Goal: Navigation & Orientation: Find specific page/section

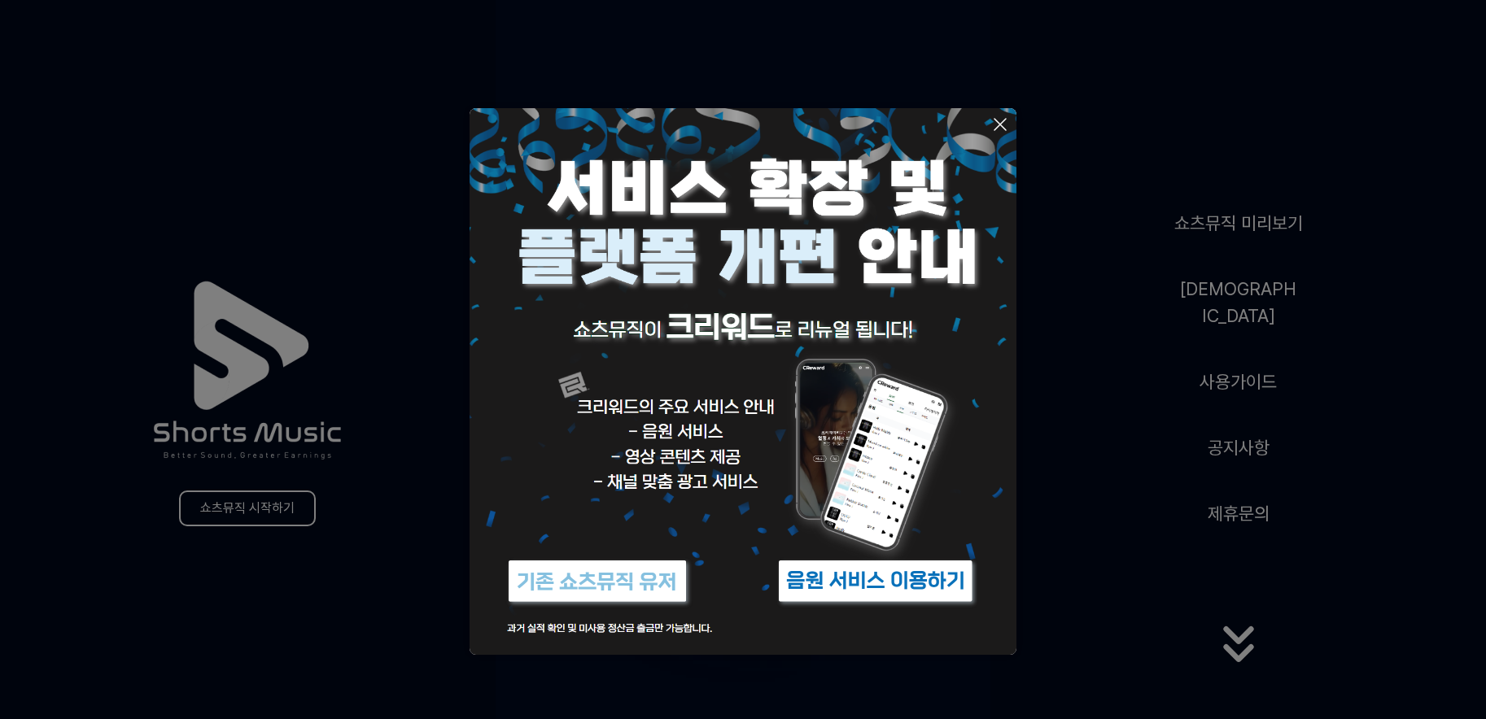
click at [1237, 638] on button at bounding box center [743, 359] width 1486 height 719
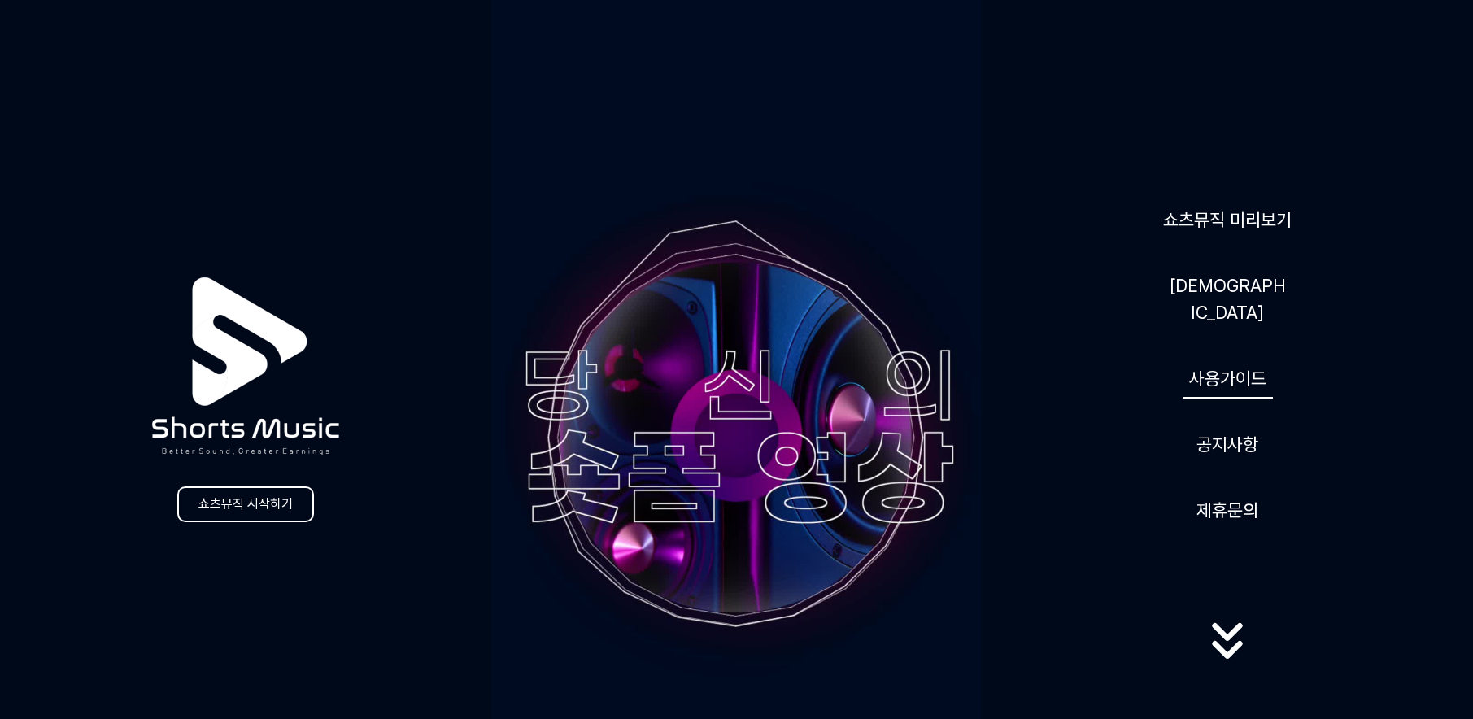
click at [1229, 369] on link "사용가이드" at bounding box center [1228, 379] width 90 height 40
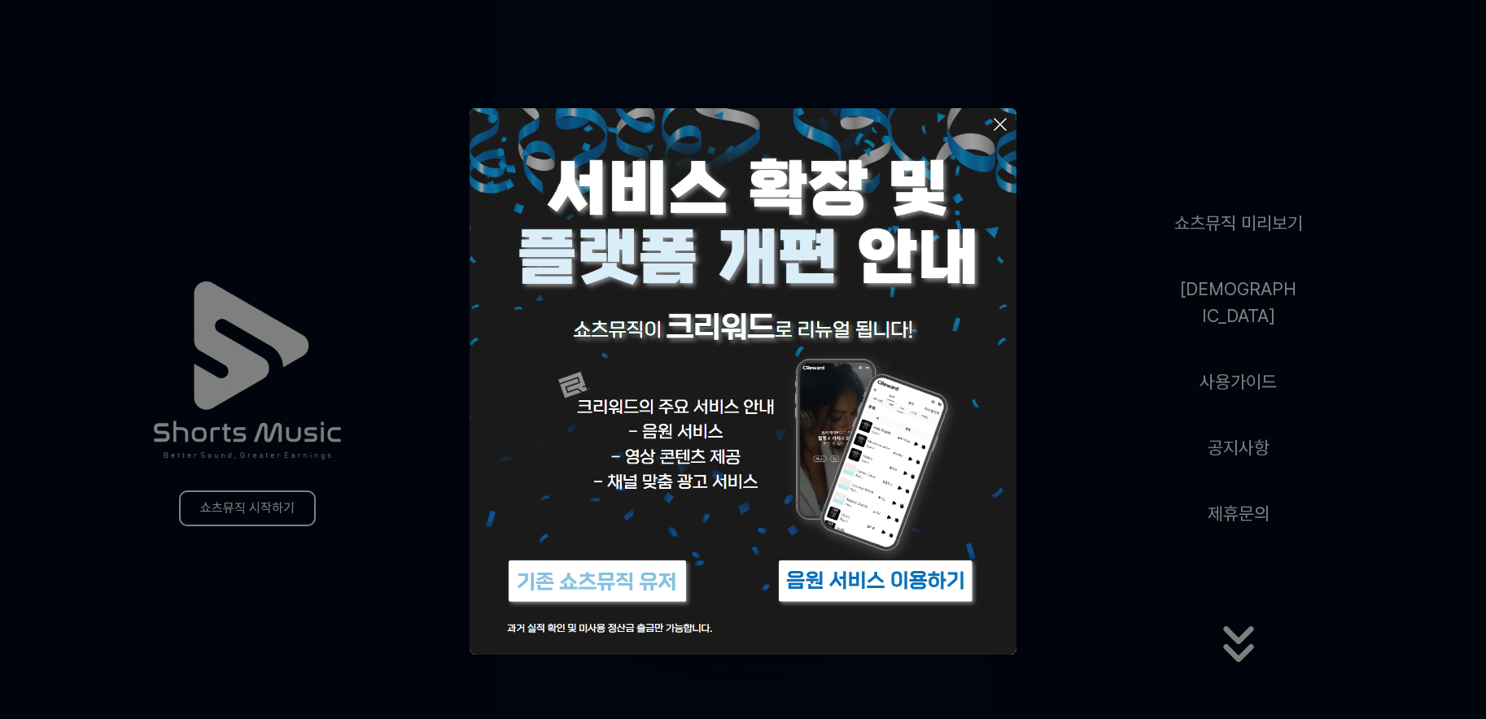
click at [256, 504] on button at bounding box center [743, 359] width 1486 height 719
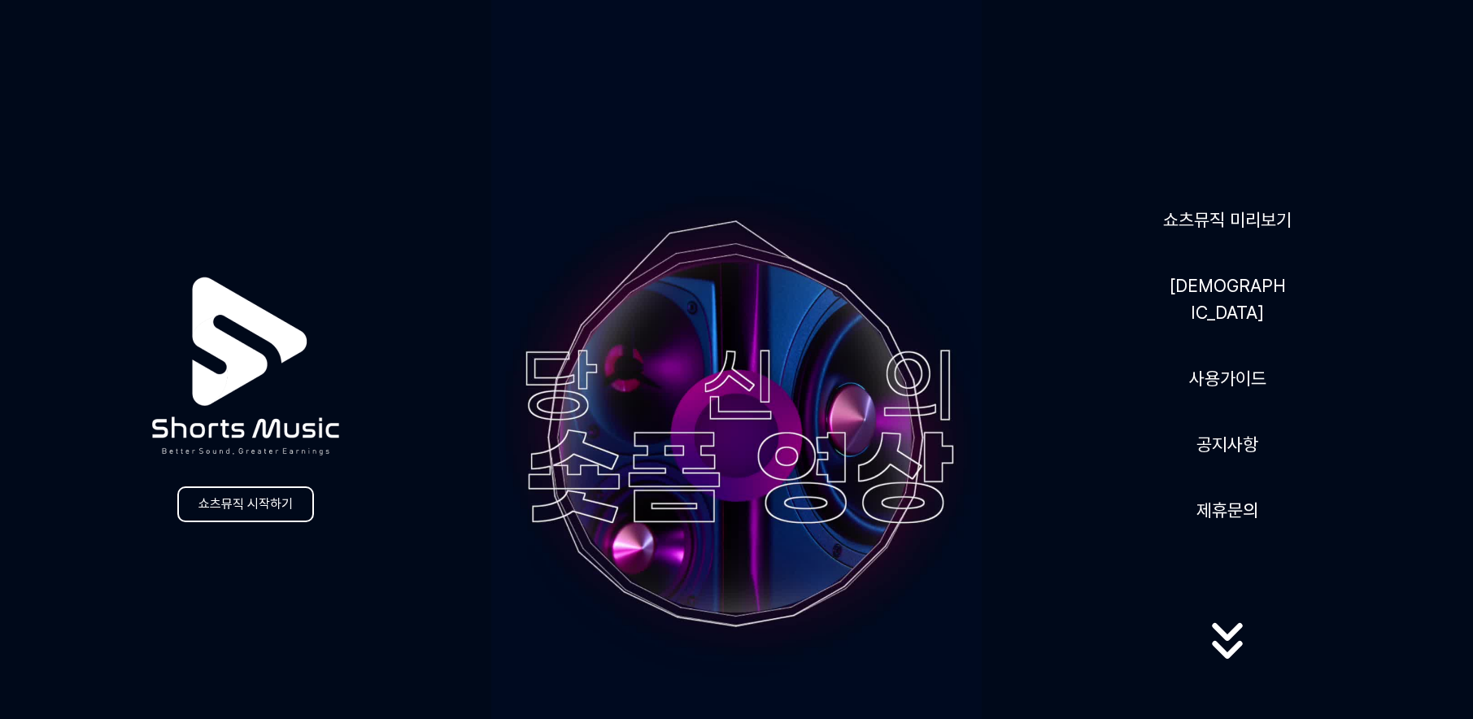
click at [256, 504] on link "쇼츠뮤직 시작하기" at bounding box center [245, 505] width 137 height 36
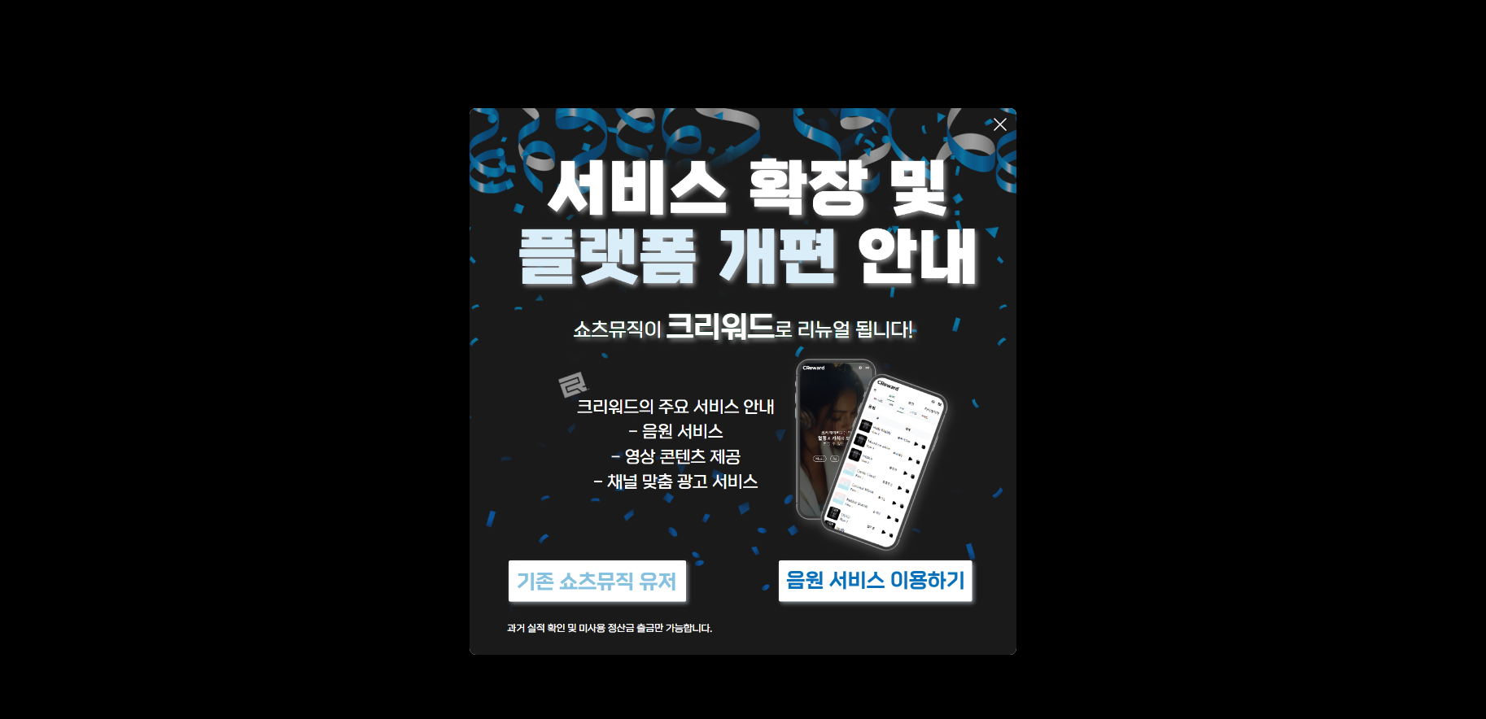
click at [569, 580] on img at bounding box center [596, 581] width 203 height 61
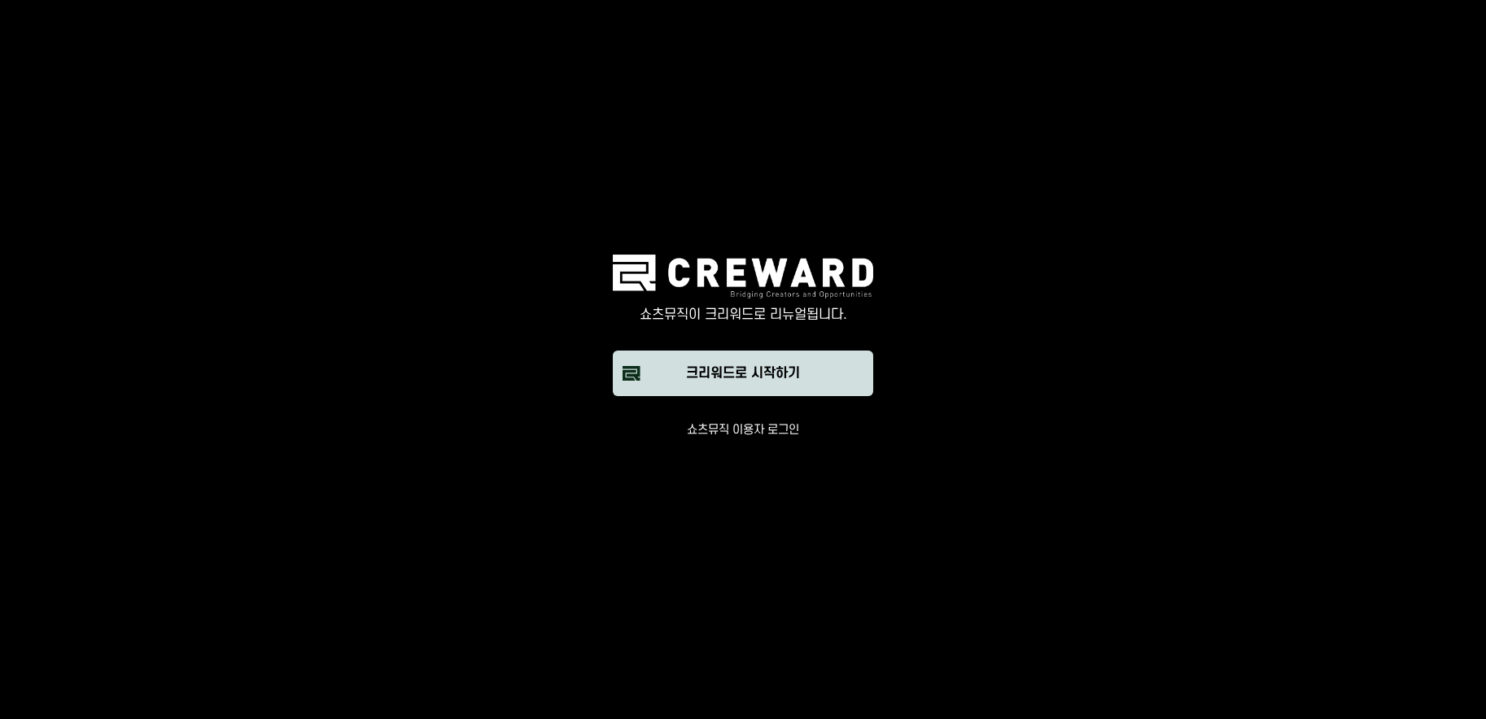
click at [748, 373] on div "크리워드로 시작하기" at bounding box center [743, 374] width 114 height 20
